Goal: Check status: Check status

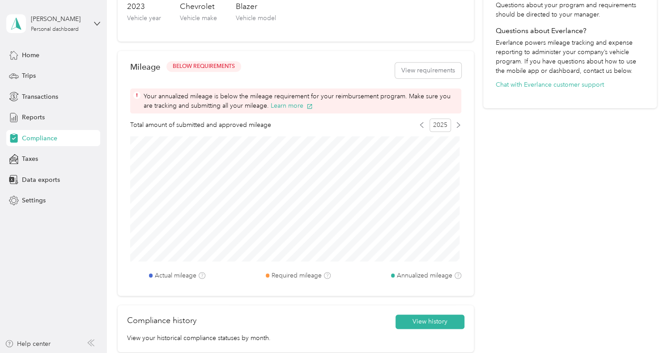
scroll to position [358, 0]
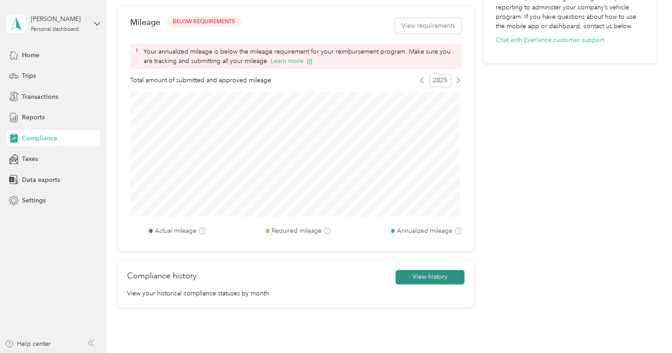
click at [421, 274] on button "View history" at bounding box center [429, 277] width 69 height 14
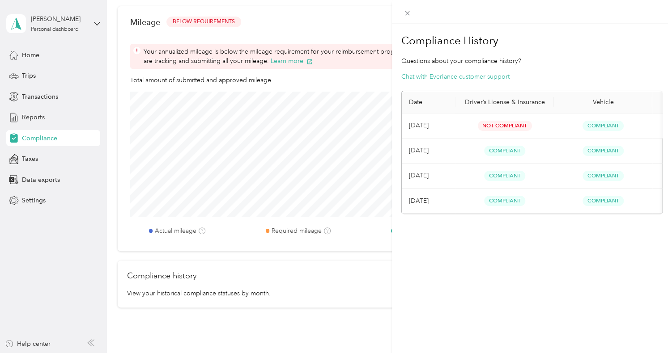
click at [606, 126] on span "Compliant" at bounding box center [602, 126] width 41 height 10
click at [656, 64] on div "Compliance History Questions about your compliance history? Chat with Everlance…" at bounding box center [532, 200] width 280 height 353
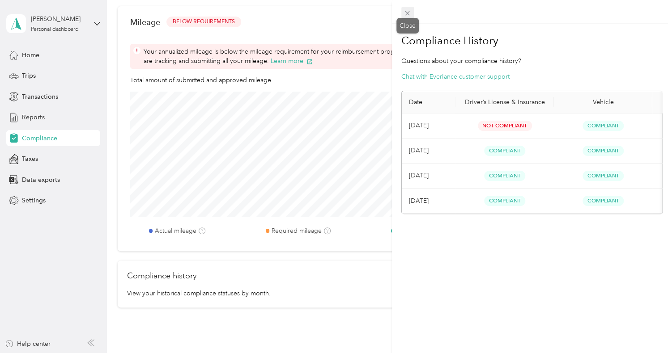
click at [407, 12] on icon at bounding box center [407, 13] width 8 height 8
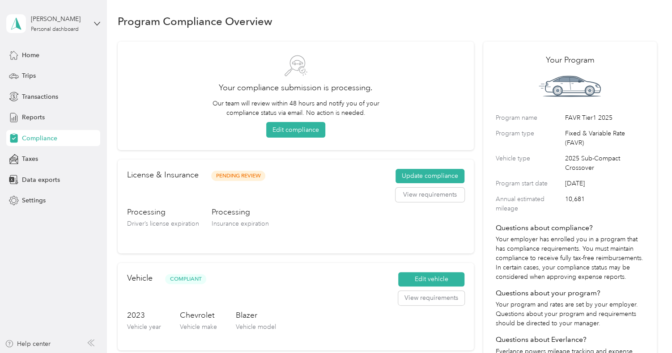
scroll to position [0, 0]
